Goal: Download file/media

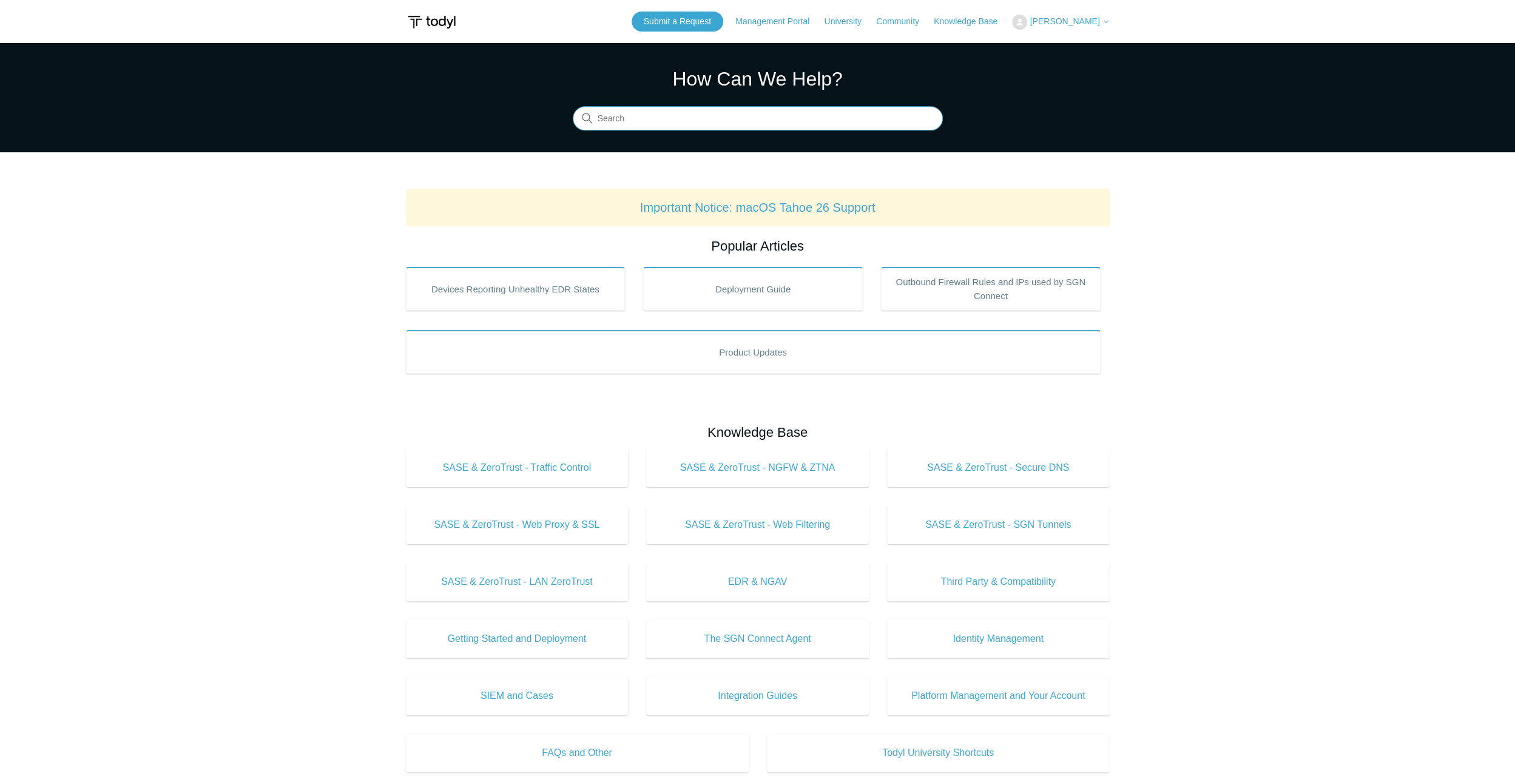
click at [655, 121] on input "Search" at bounding box center [758, 119] width 370 height 24
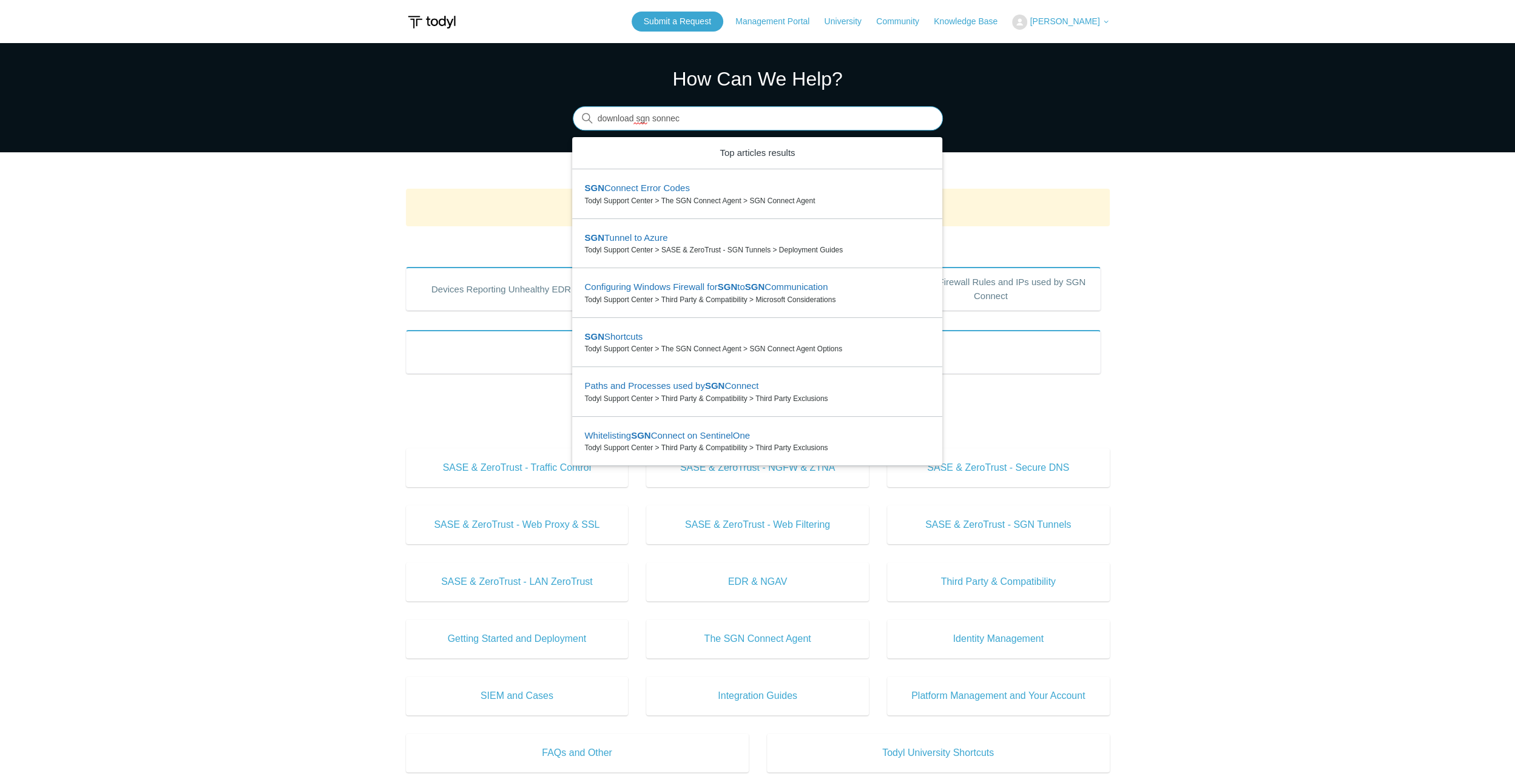
type input "download sgn sonnect"
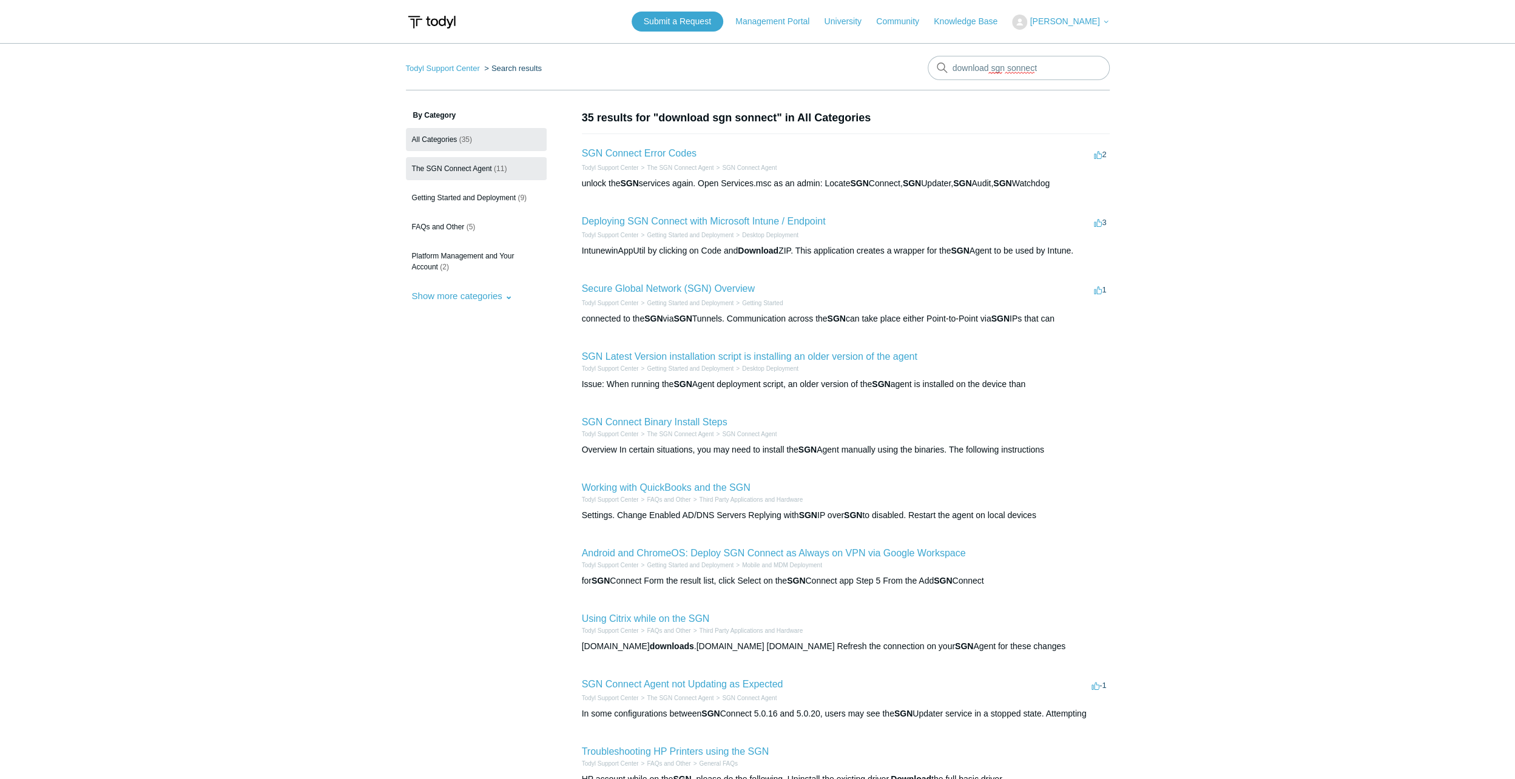
click at [459, 175] on link "The SGN Connect Agent (11)" at bounding box center [476, 168] width 141 height 23
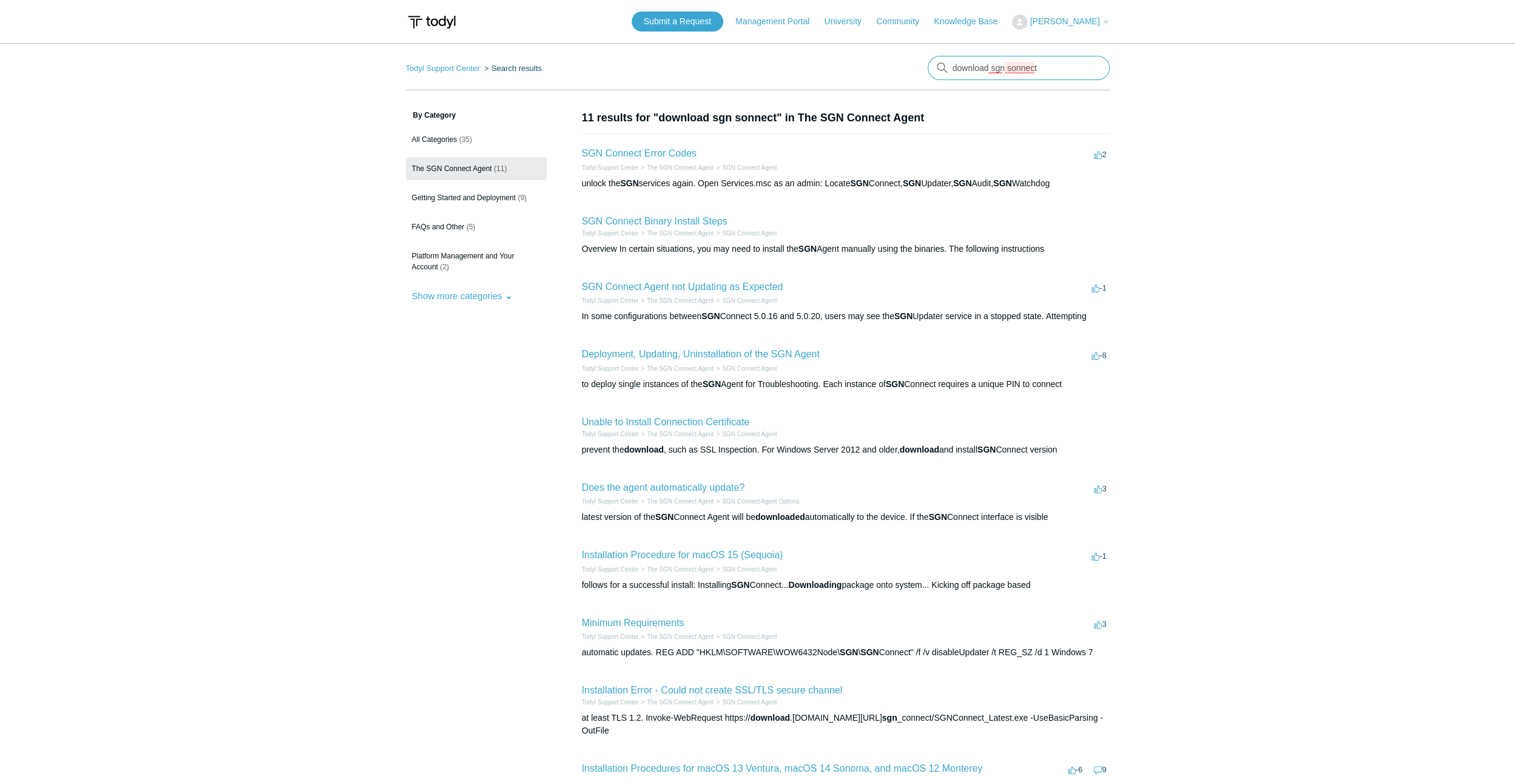
click at [1013, 69] on input "download sgn sonnect" at bounding box center [1019, 68] width 182 height 24
click at [920, 123] on div "connect" at bounding box center [949, 127] width 160 height 12
